Goal: Task Accomplishment & Management: Complete application form

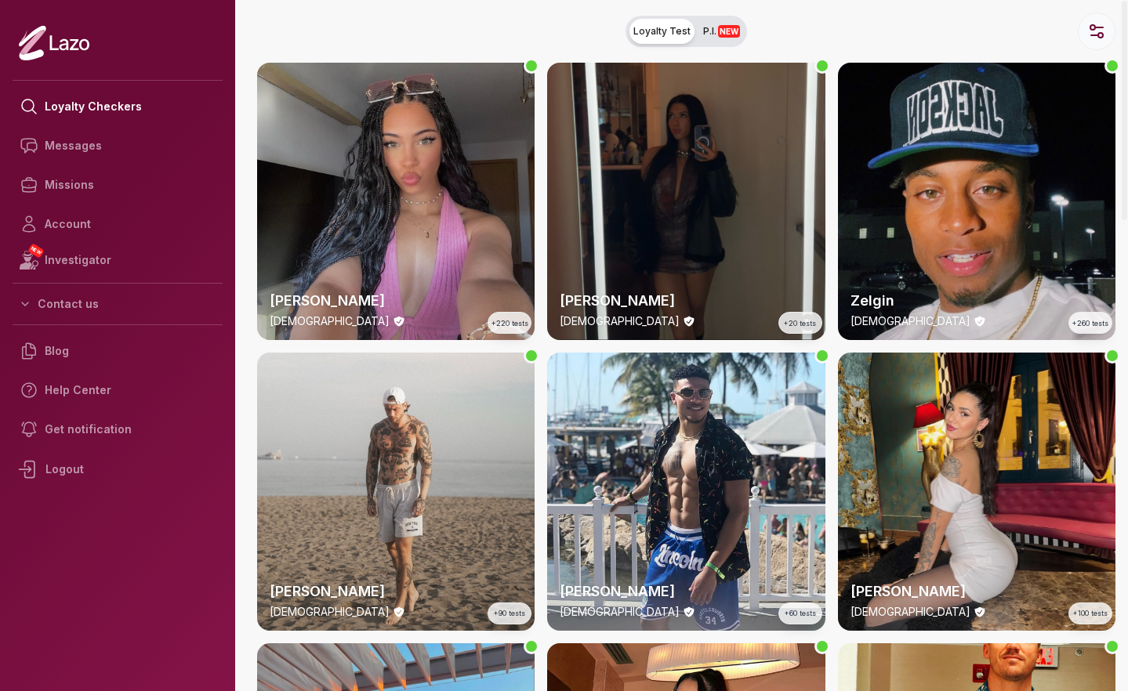
click at [391, 39] on button "button" at bounding box center [1096, 32] width 38 height 38
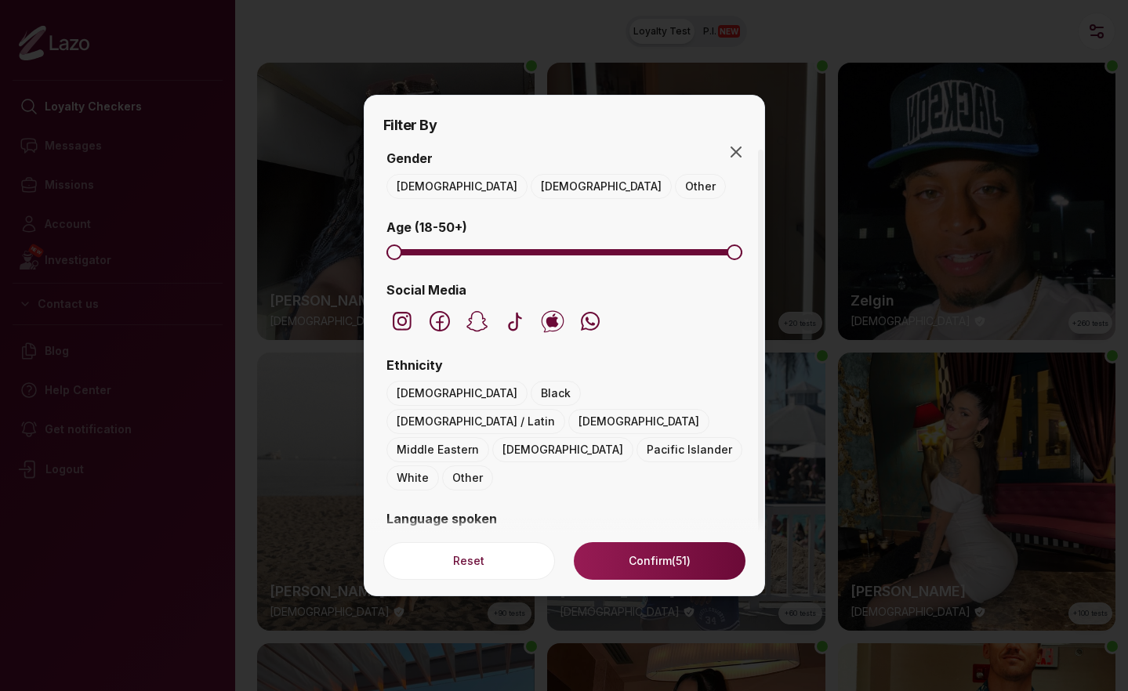
click at [391, 194] on button "[DEMOGRAPHIC_DATA]" at bounding box center [600, 186] width 141 height 25
click at [391, 250] on span "Minimum" at bounding box center [458, 252] width 16 height 16
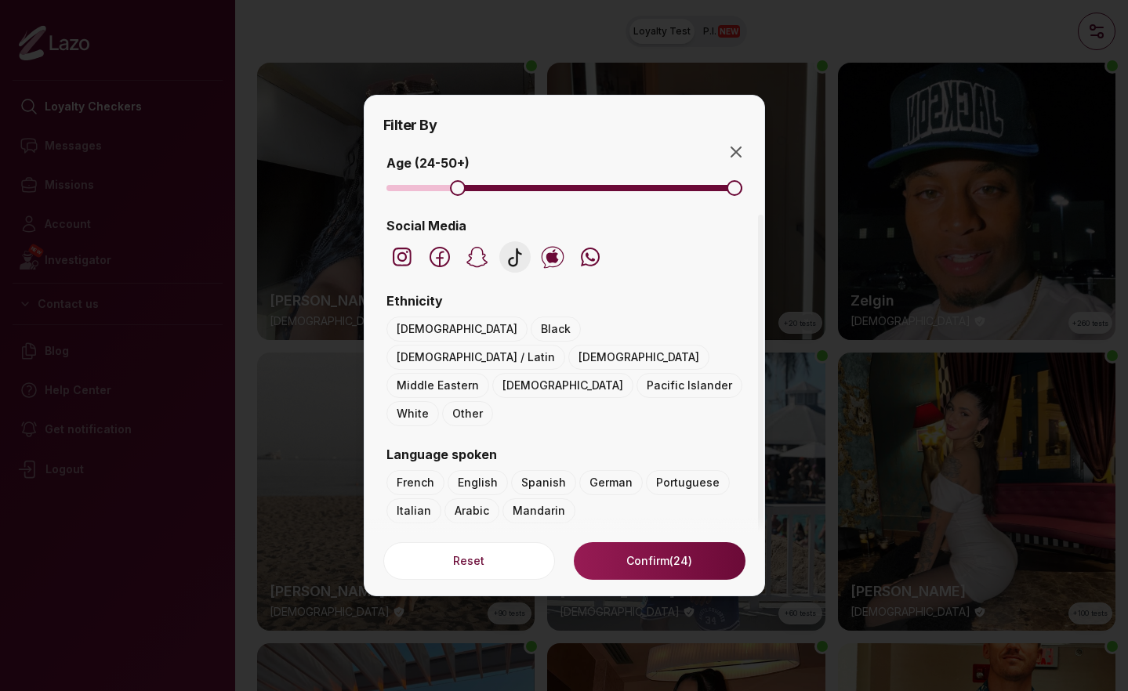
scroll to position [85, 0]
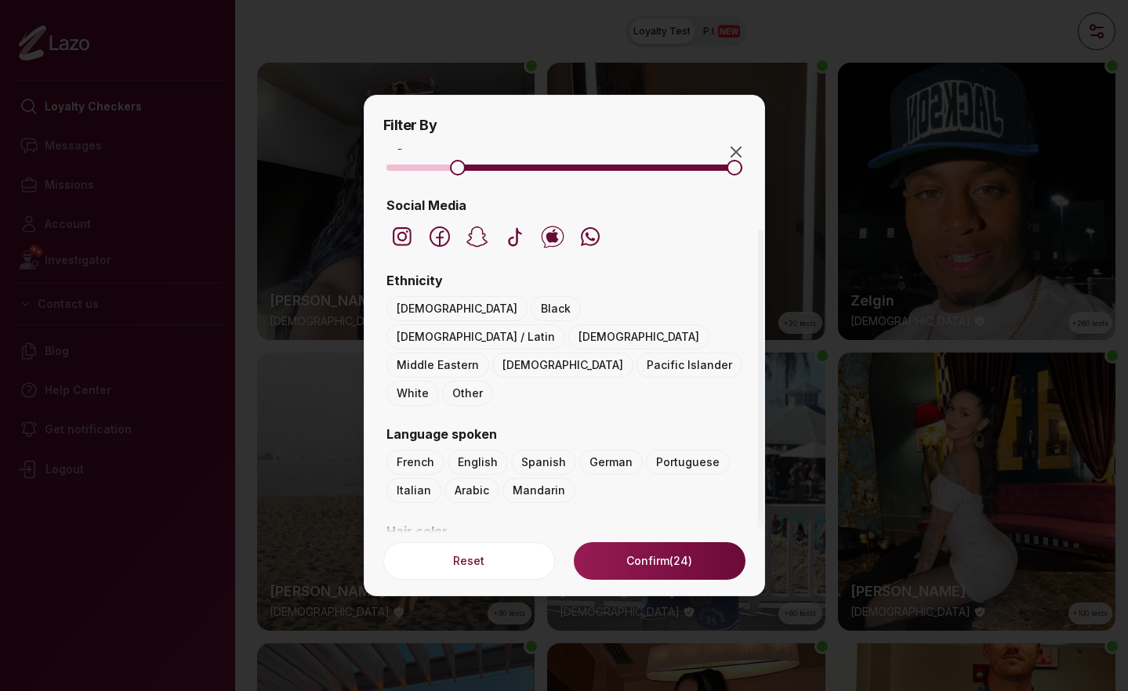
click at [391, 309] on button "Black" at bounding box center [555, 308] width 50 height 25
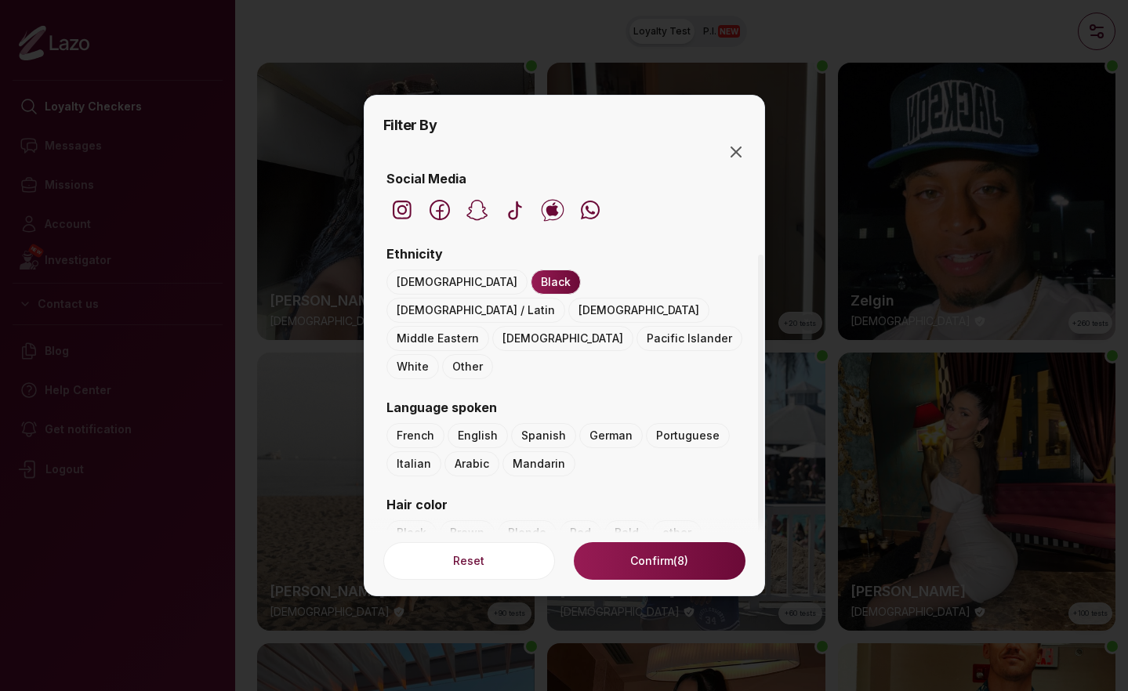
click at [391, 298] on button "[DEMOGRAPHIC_DATA] / Latin" at bounding box center [475, 310] width 179 height 25
click at [391, 570] on button "Confirm (11)" at bounding box center [659, 561] width 171 height 38
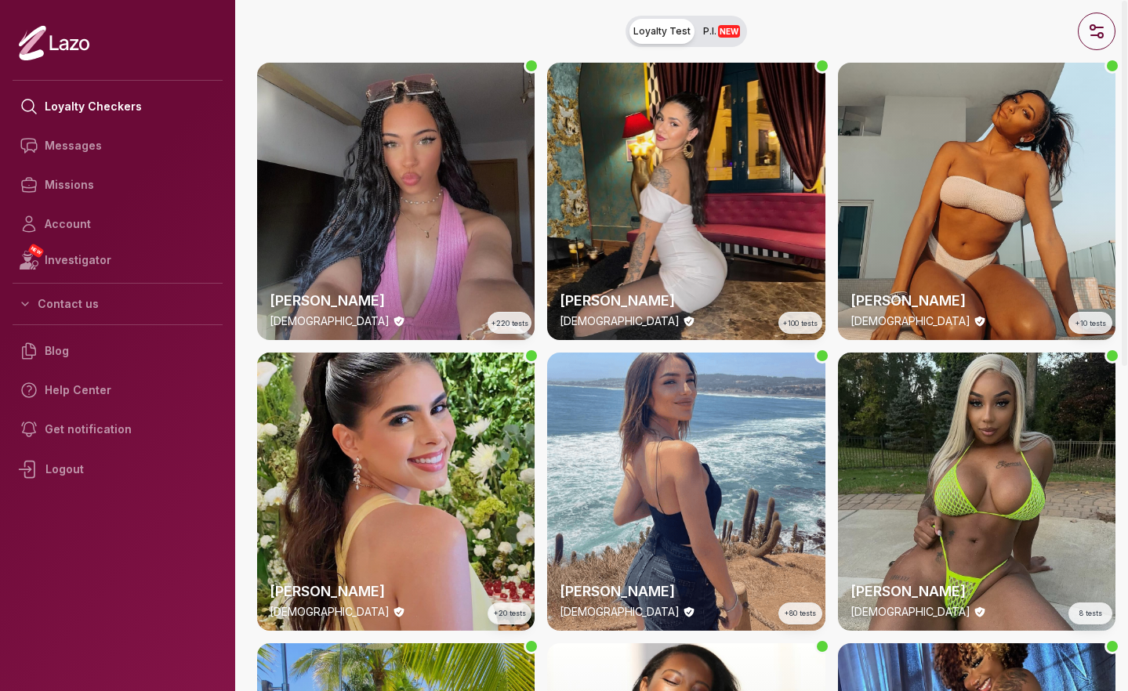
click at [391, 29] on icon "button" at bounding box center [1096, 31] width 19 height 19
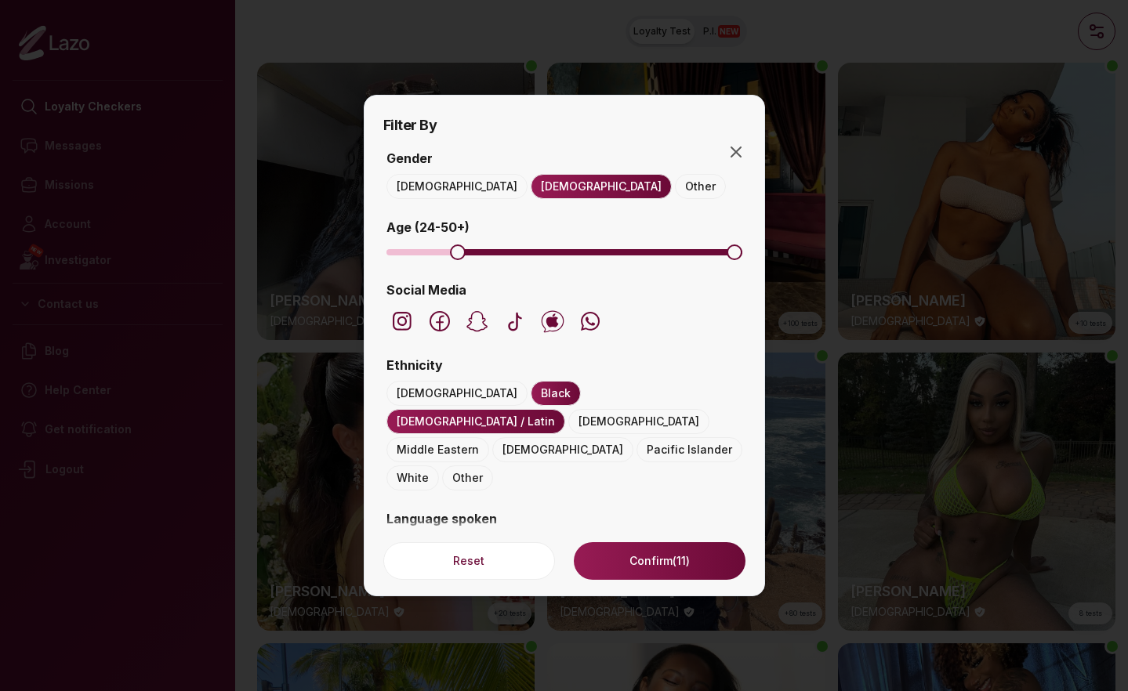
click at [391, 559] on button "Confirm (11)" at bounding box center [659, 561] width 171 height 38
